Goal: Task Accomplishment & Management: Use online tool/utility

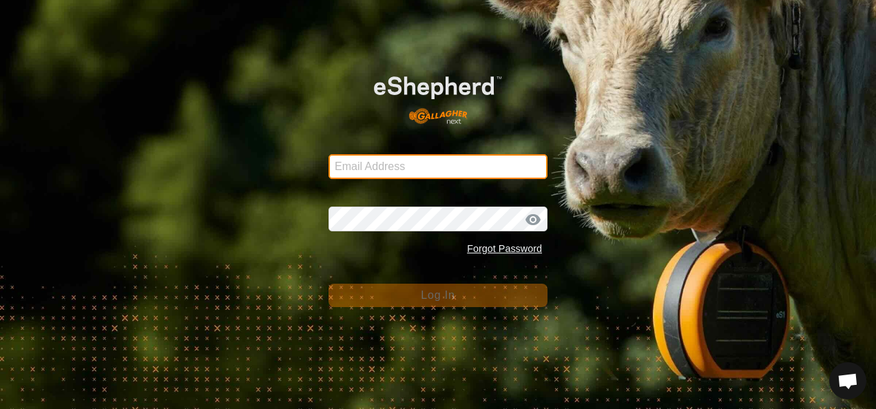
type input "[EMAIL_ADDRESS][DOMAIN_NAME]"
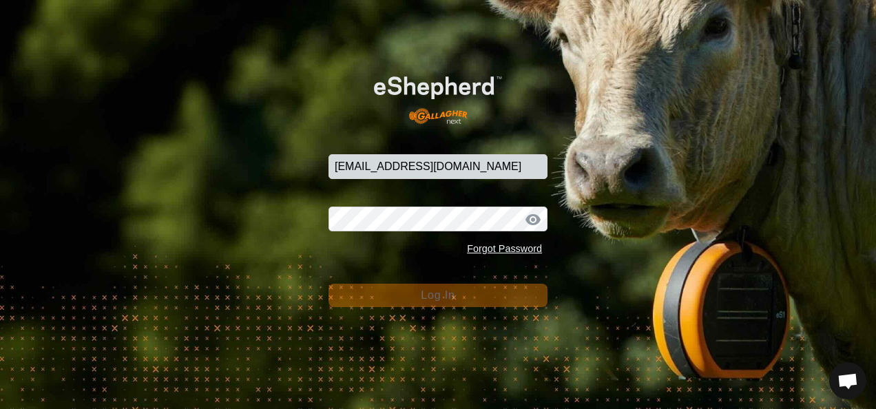
click at [465, 300] on button "Log In" at bounding box center [437, 295] width 219 height 23
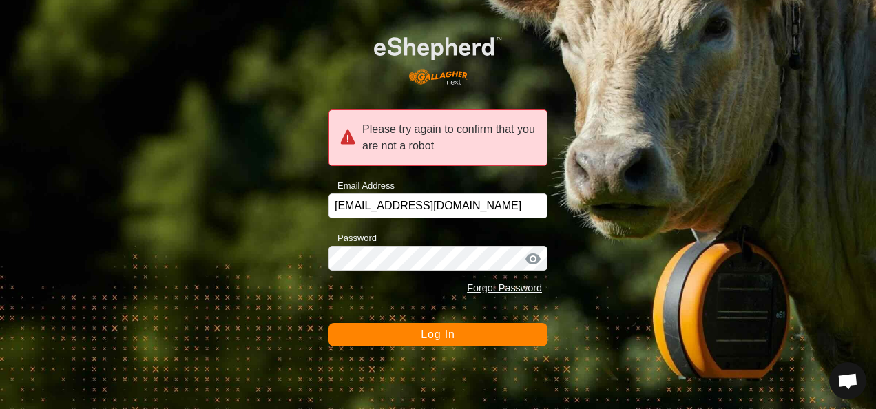
click at [462, 348] on div "Please try again to confirm that you are not a robot Email Address glenalvonltd…" at bounding box center [438, 204] width 876 height 409
click at [467, 335] on button "Log In" at bounding box center [437, 334] width 219 height 23
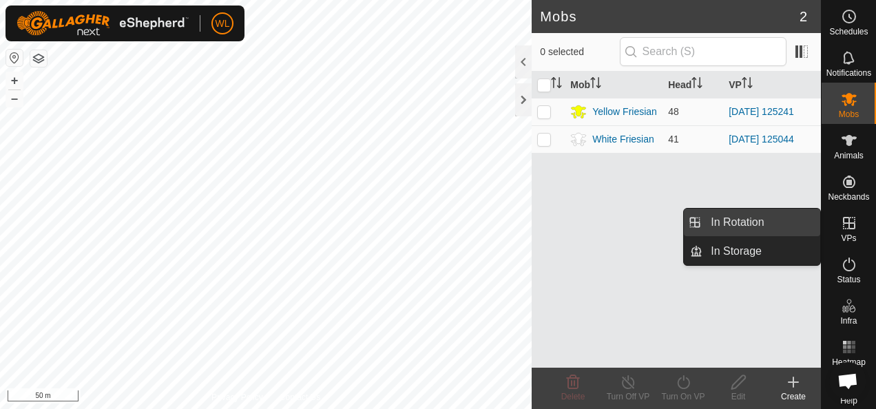
drag, startPoint x: 780, startPoint y: 219, endPoint x: 738, endPoint y: 238, distance: 46.2
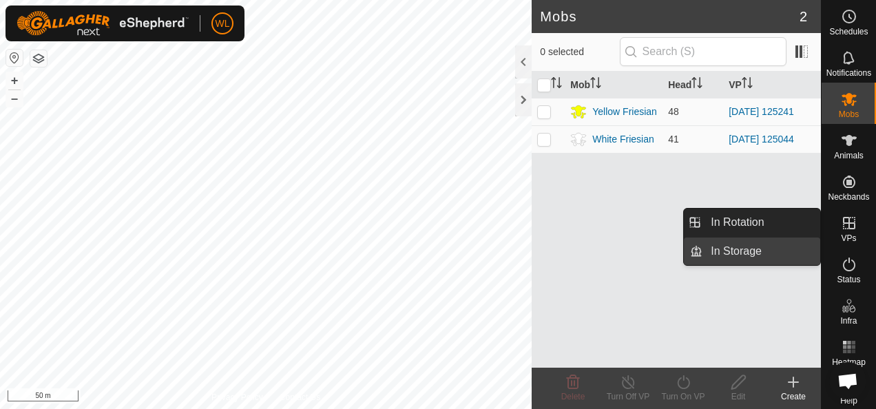
click at [779, 220] on link "In Rotation" at bounding box center [761, 223] width 118 height 28
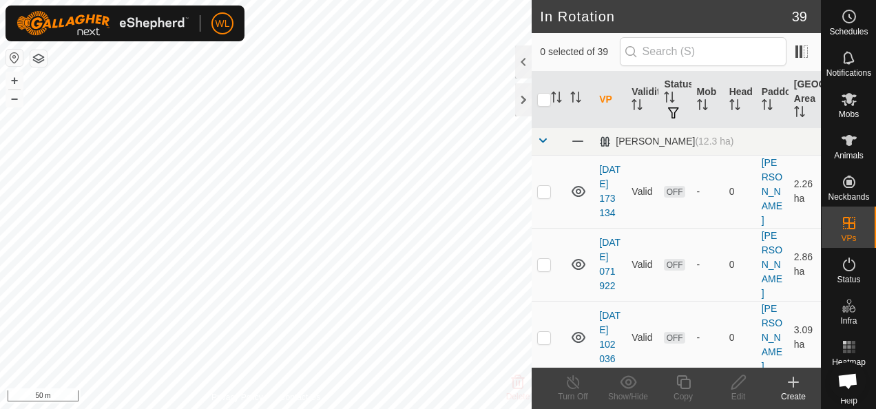
click at [792, 391] on div "Create" at bounding box center [792, 396] width 55 height 12
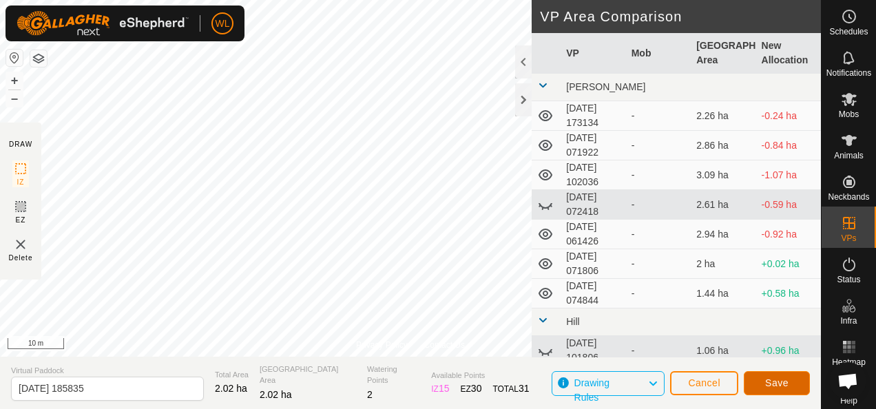
click at [783, 383] on span "Save" at bounding box center [776, 382] width 23 height 11
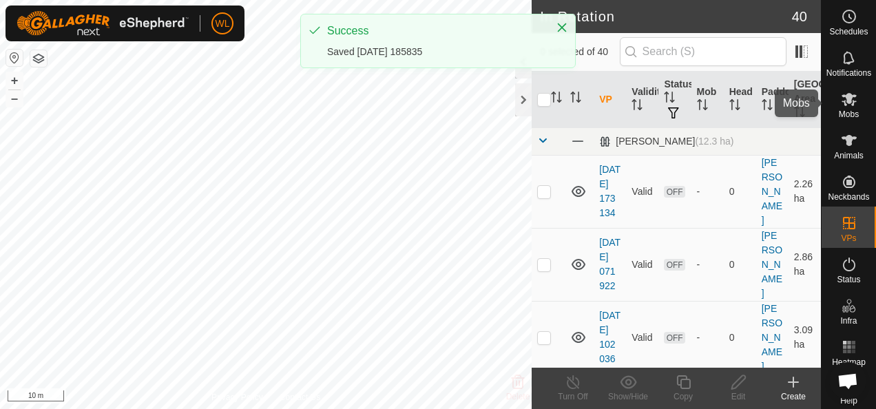
click at [841, 98] on icon at bounding box center [848, 99] width 15 height 13
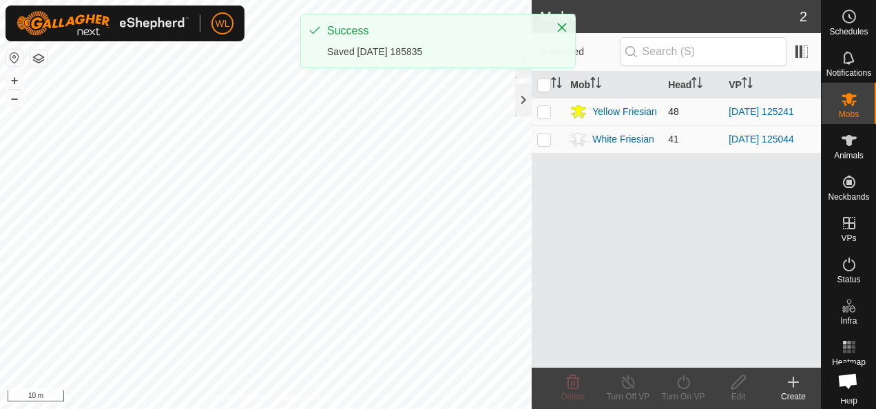
click at [545, 112] on p-checkbox at bounding box center [544, 111] width 14 height 11
checkbox input "true"
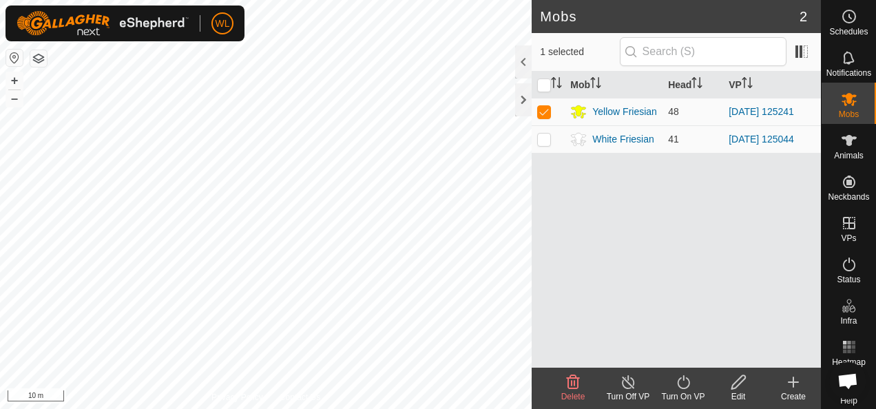
click at [688, 380] on icon at bounding box center [683, 382] width 17 height 17
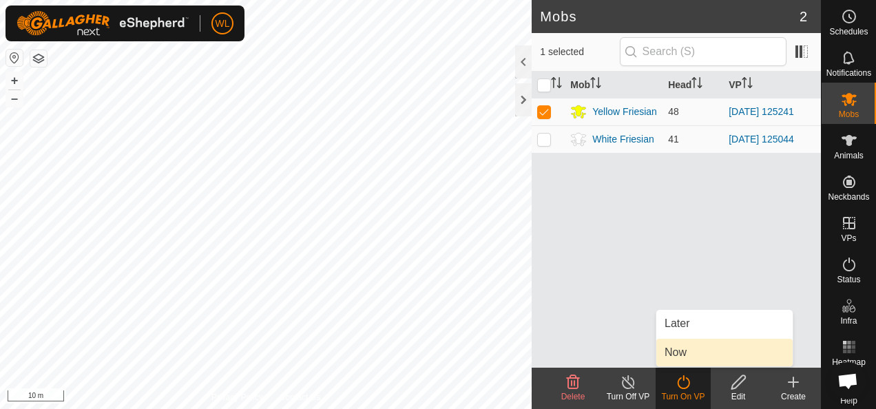
click at [681, 350] on link "Now" at bounding box center [724, 353] width 136 height 28
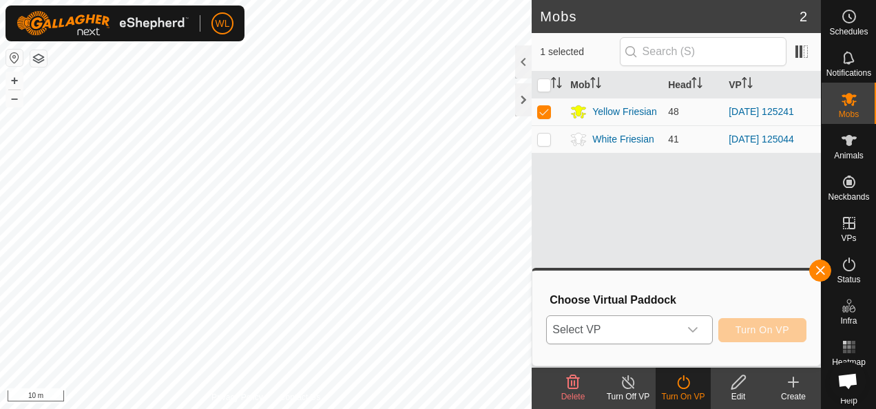
click at [620, 327] on span "Select VP" at bounding box center [612, 330] width 131 height 28
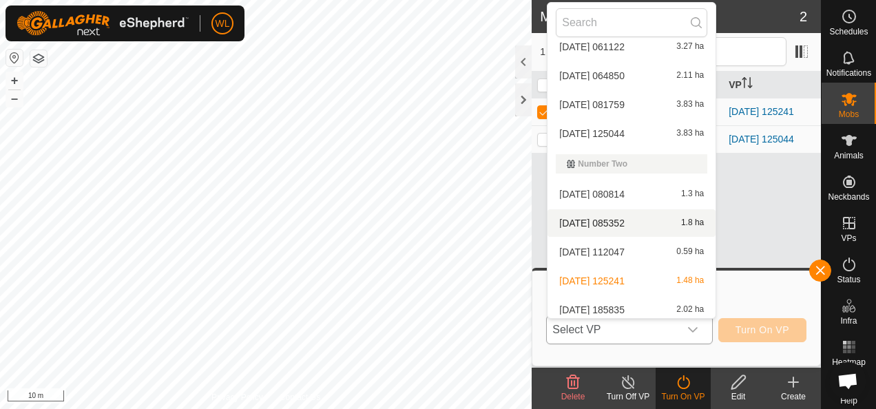
scroll to position [637, 0]
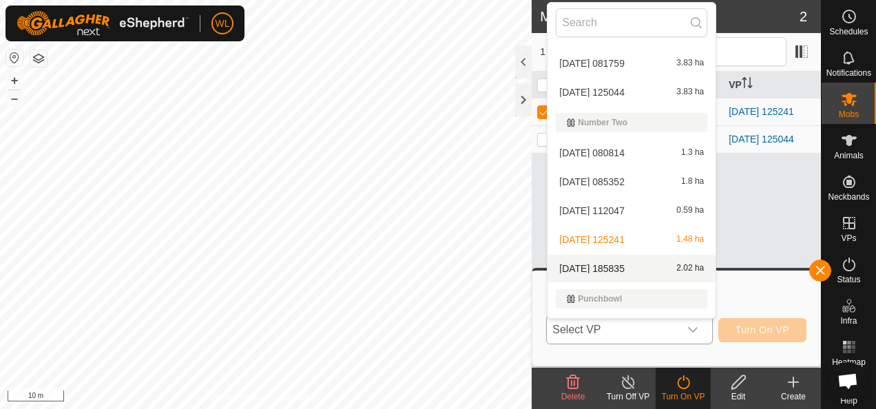
click at [627, 262] on li "2025-10-15 185835 2.02 ha" at bounding box center [631, 269] width 168 height 28
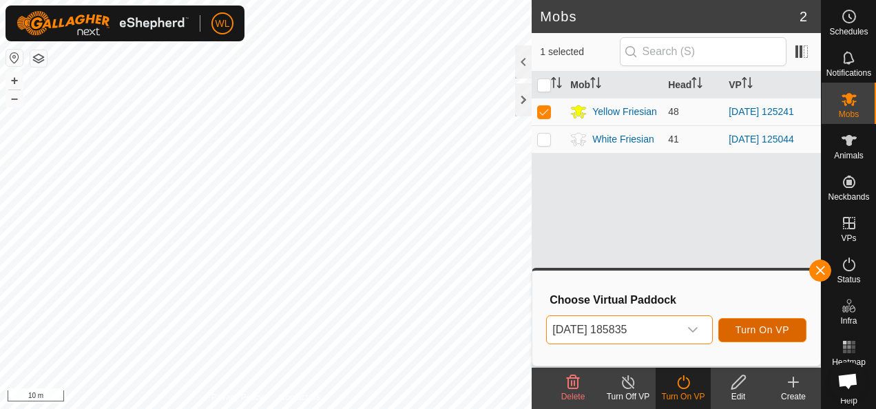
click at [736, 321] on button "Turn On VP" at bounding box center [762, 330] width 88 height 24
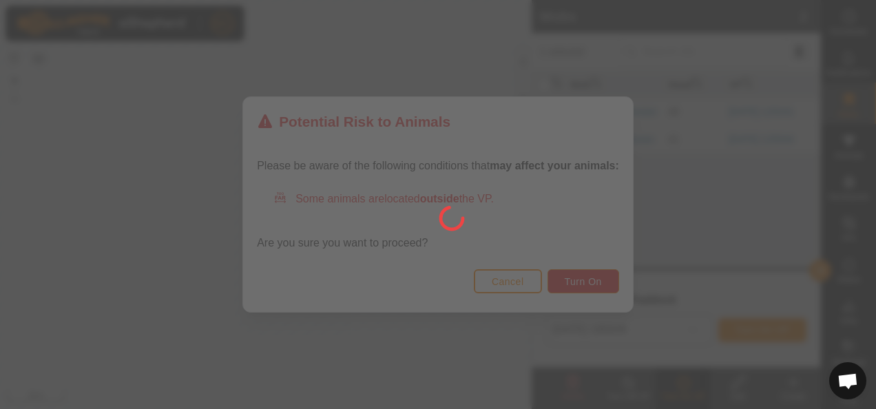
click at [575, 288] on div at bounding box center [438, 204] width 876 height 409
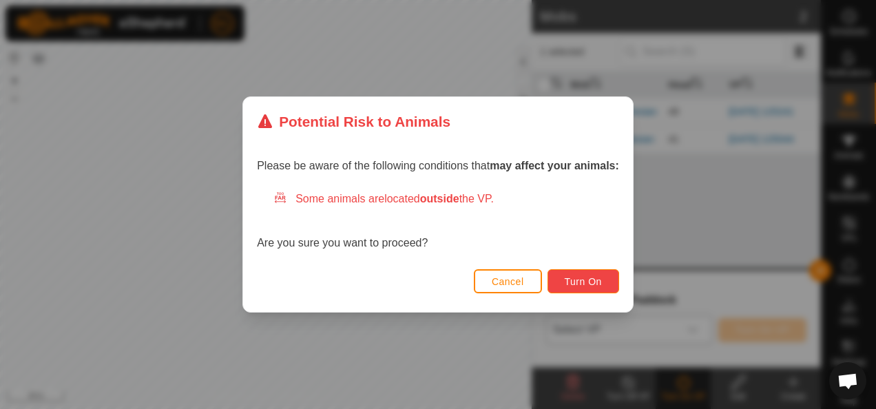
click at [587, 281] on span "Turn On" at bounding box center [582, 281] width 37 height 11
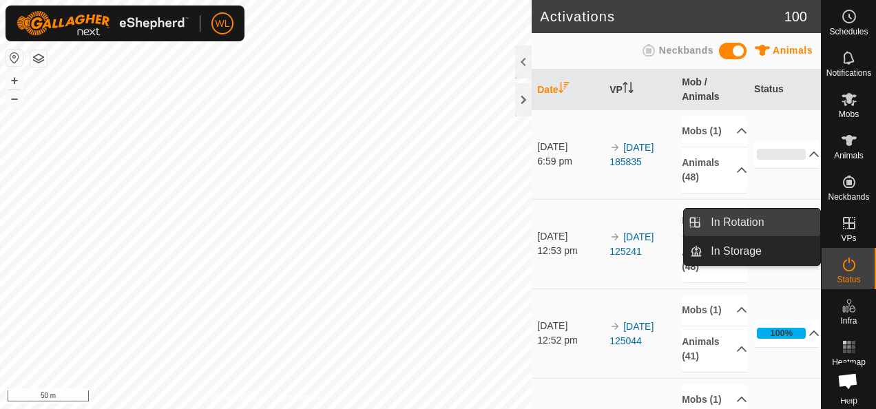
click at [757, 227] on link "In Rotation" at bounding box center [761, 223] width 118 height 28
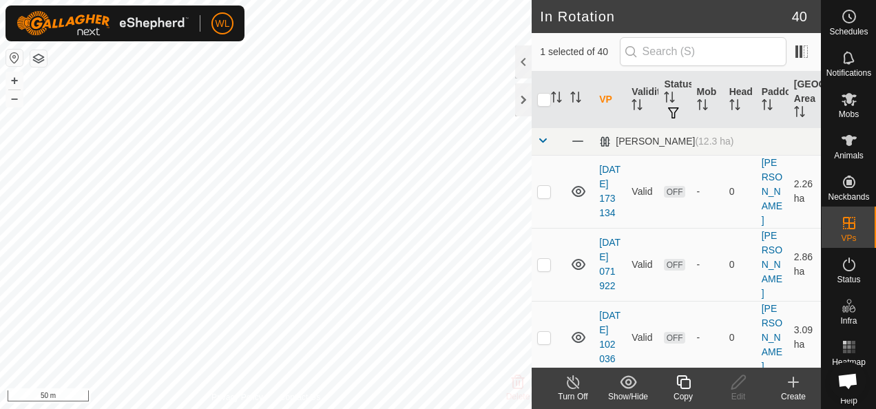
click at [792, 385] on icon at bounding box center [793, 382] width 17 height 17
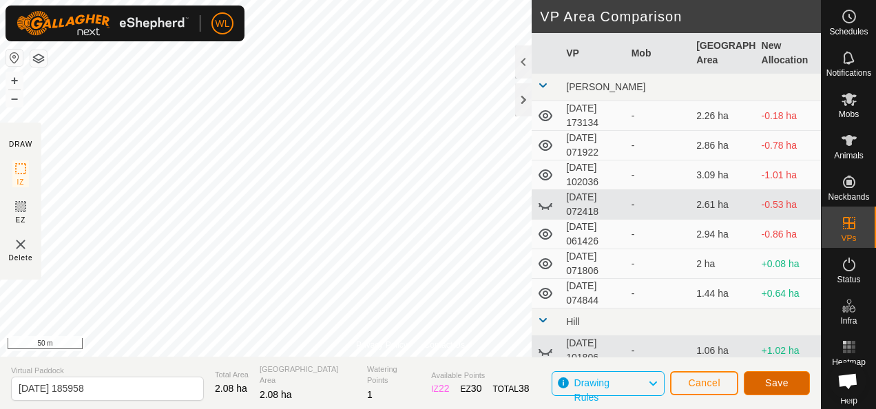
click at [786, 379] on span "Save" at bounding box center [776, 382] width 23 height 11
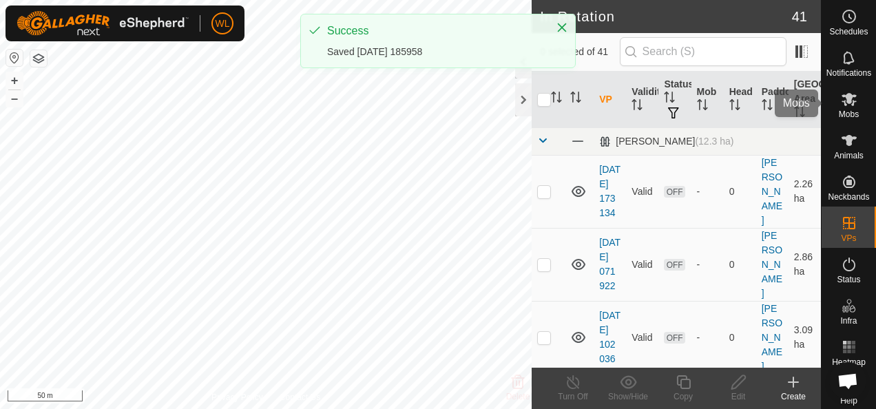
drag, startPoint x: 850, startPoint y: 105, endPoint x: 825, endPoint y: 100, distance: 25.8
click at [850, 105] on icon at bounding box center [848, 99] width 17 height 17
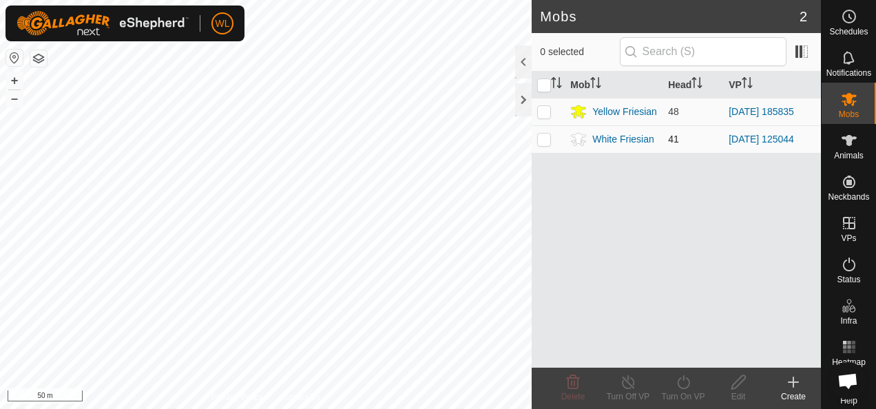
click at [548, 136] on p-checkbox at bounding box center [544, 139] width 14 height 11
checkbox input "true"
click at [675, 382] on icon at bounding box center [683, 382] width 17 height 17
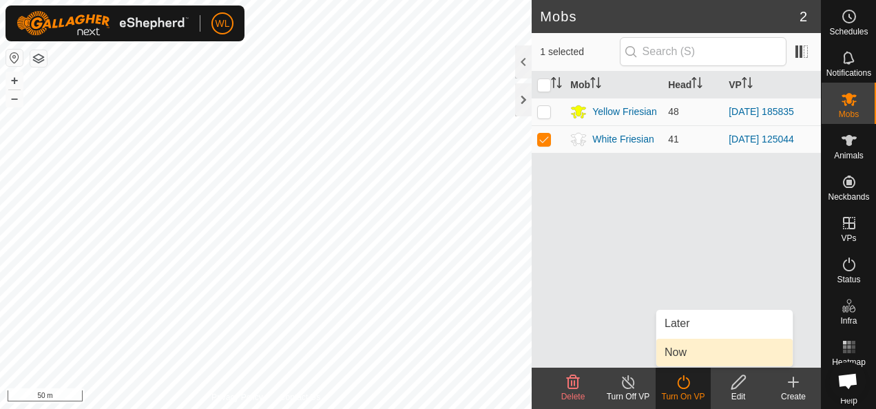
click at [682, 347] on link "Now" at bounding box center [724, 353] width 136 height 28
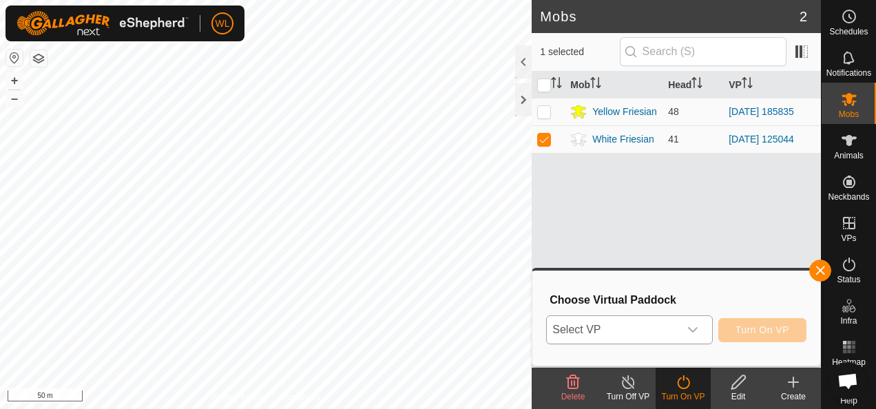
click at [624, 326] on span "Select VP" at bounding box center [612, 330] width 131 height 28
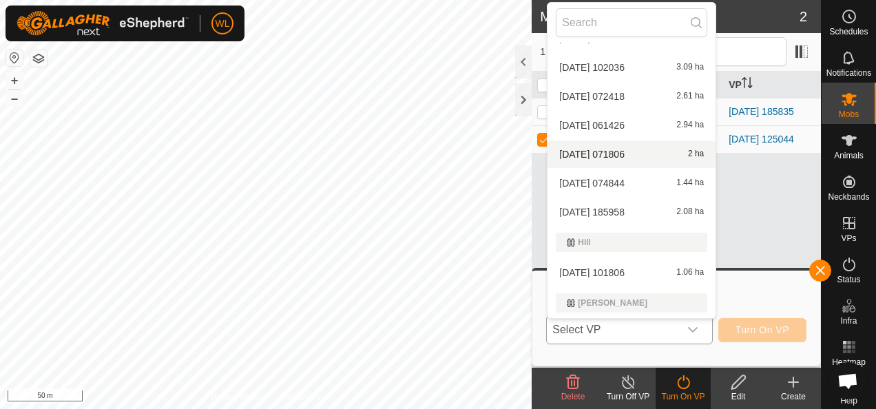
scroll to position [207, 0]
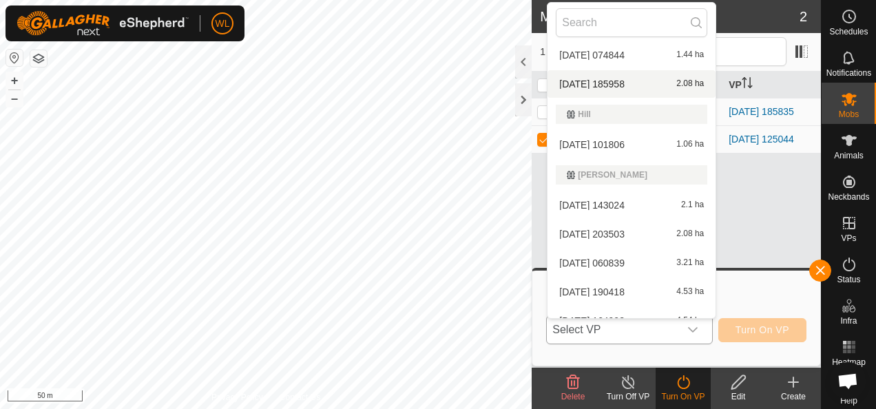
click at [637, 82] on li "2025-10-15 185958 2.08 ha" at bounding box center [631, 84] width 168 height 28
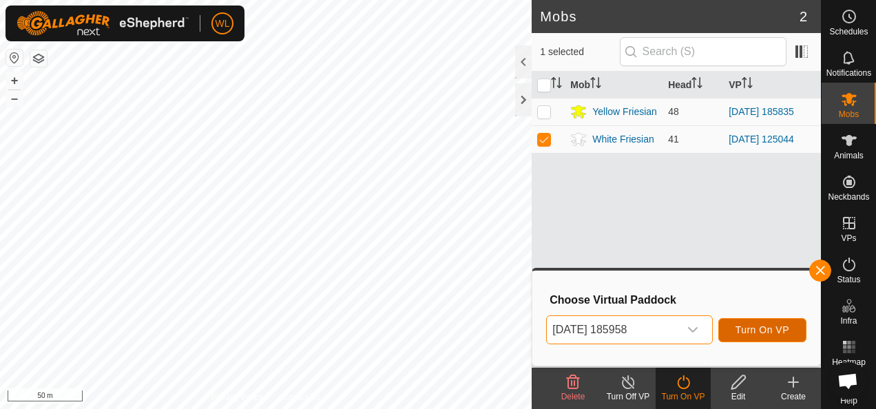
click at [769, 330] on span "Turn On VP" at bounding box center [762, 329] width 54 height 11
